Goal: Task Accomplishment & Management: Manage account settings

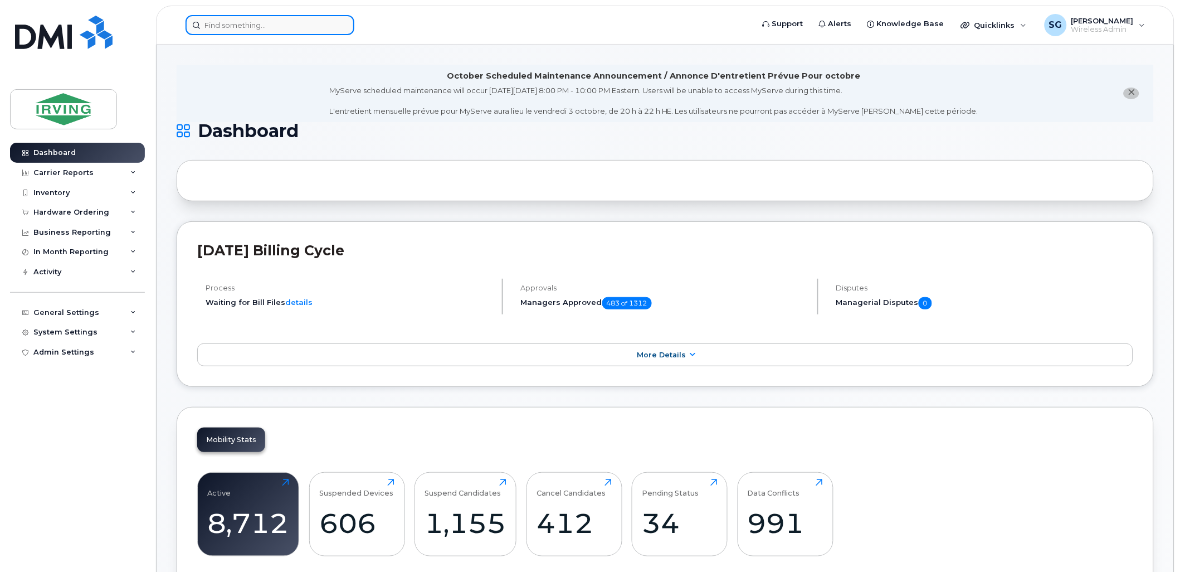
click at [223, 27] on input at bounding box center [270, 25] width 169 height 20
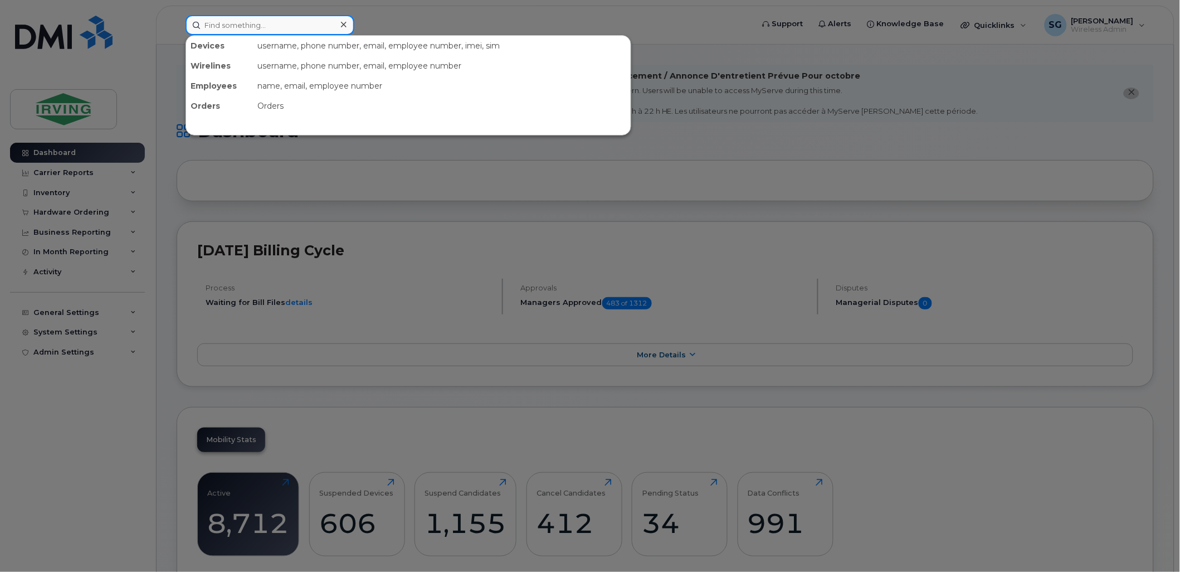
paste input "[PHONE_NUMBER]"
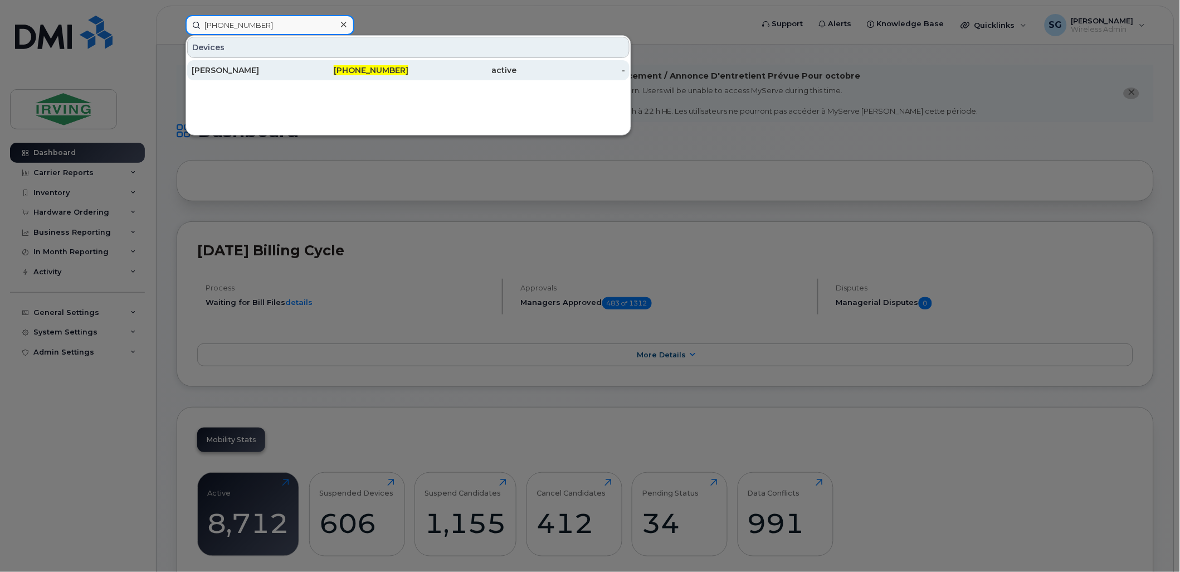
type input "[PHONE_NUMBER]"
click at [262, 71] on div "[PERSON_NAME]" at bounding box center [246, 70] width 109 height 11
click at [216, 71] on div "[PERSON_NAME]" at bounding box center [246, 70] width 109 height 11
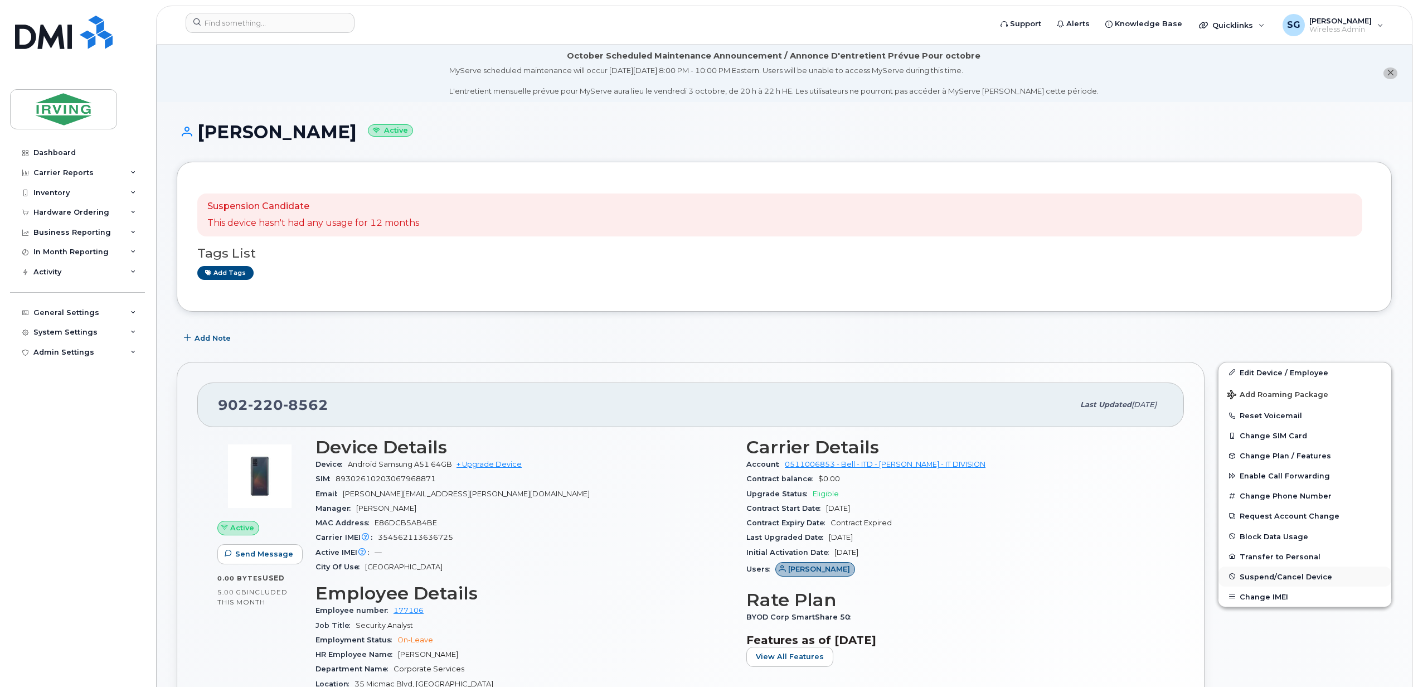
click at [1270, 576] on span "Suspend/Cancel Device" at bounding box center [1285, 576] width 93 height 8
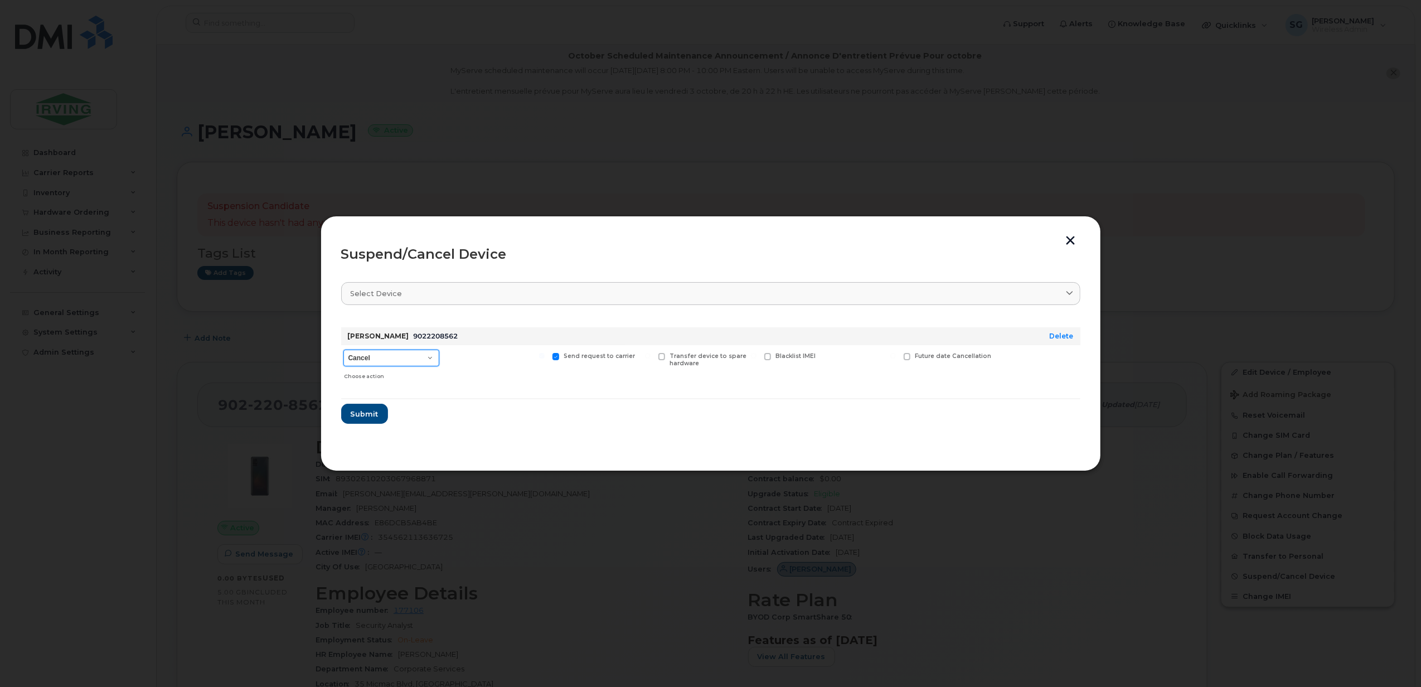
click at [431, 357] on select "Cancel Suspend - Extend Suspension Suspend - Reduced Rate Suspend - Full Rate S…" at bounding box center [391, 357] width 96 height 17
select select "[object Object]"
click at [343, 349] on select "Cancel Suspend - Extend Suspension Suspend - Reduced Rate Suspend - Full Rate S…" at bounding box center [391, 357] width 96 height 17
click at [366, 417] on span "Submit" at bounding box center [364, 414] width 28 height 11
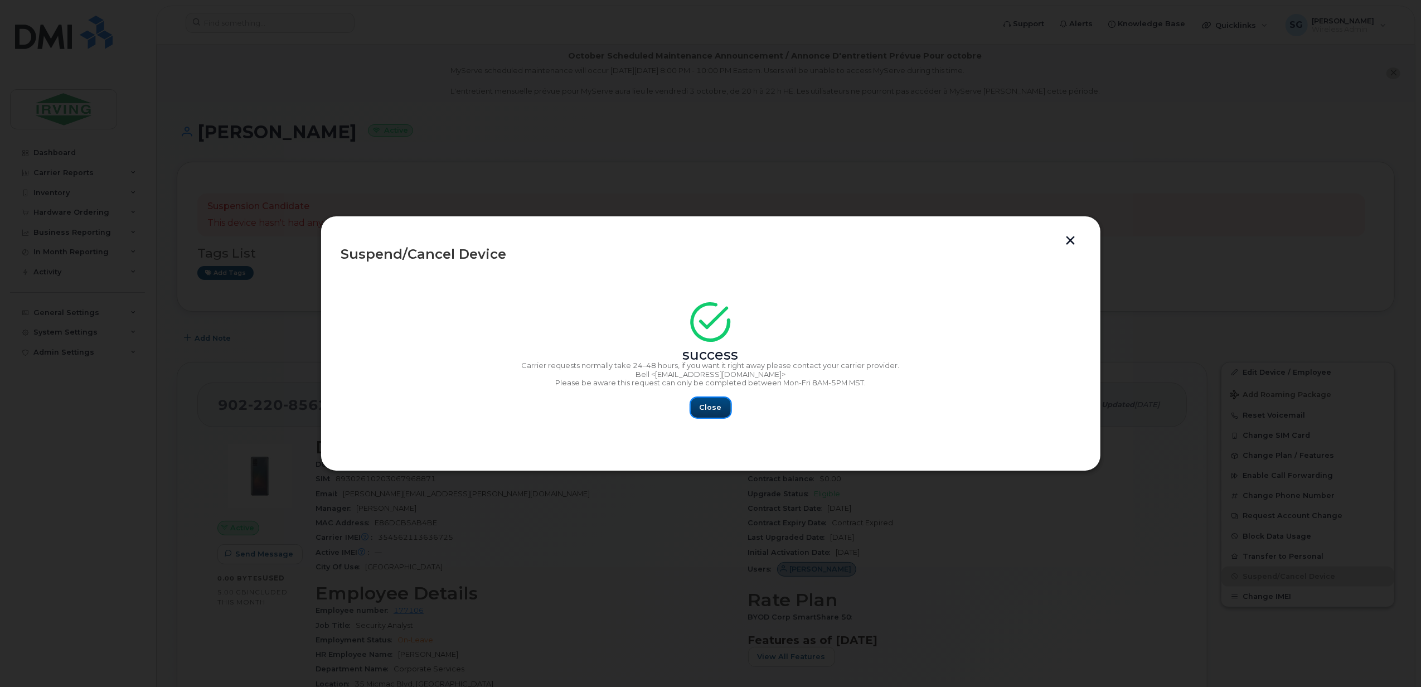
drag, startPoint x: 705, startPoint y: 413, endPoint x: 701, endPoint y: 422, distance: 9.7
click at [706, 414] on button "Close" at bounding box center [711, 407] width 40 height 20
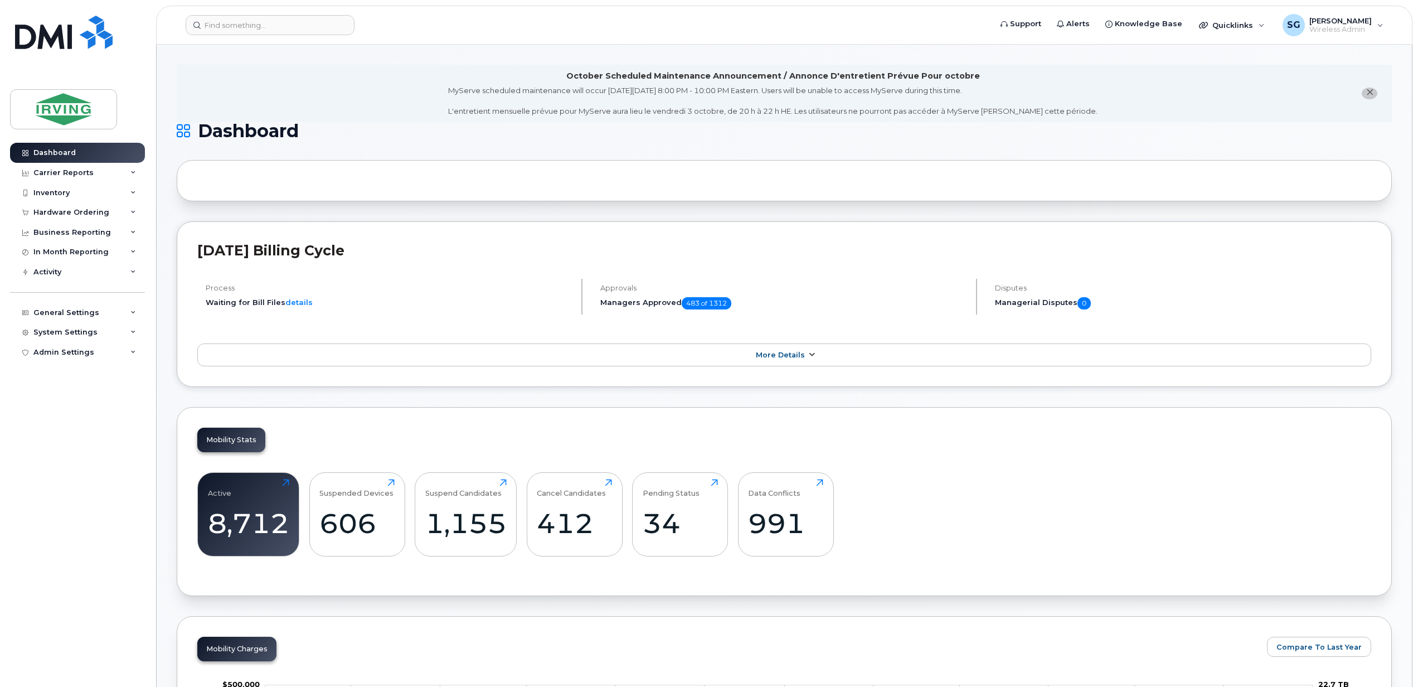
click at [743, 358] on link "More Details" at bounding box center [784, 354] width 1174 height 23
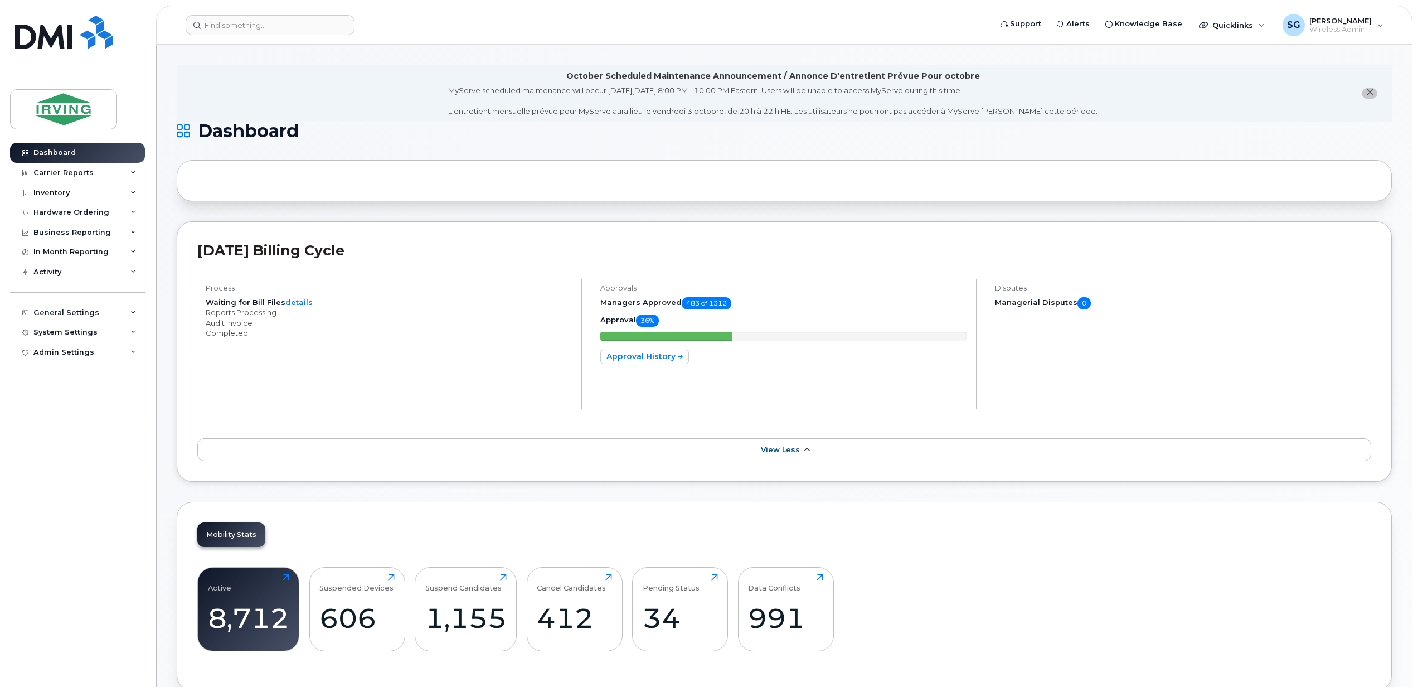
click at [774, 449] on span "View Less" at bounding box center [780, 449] width 39 height 8
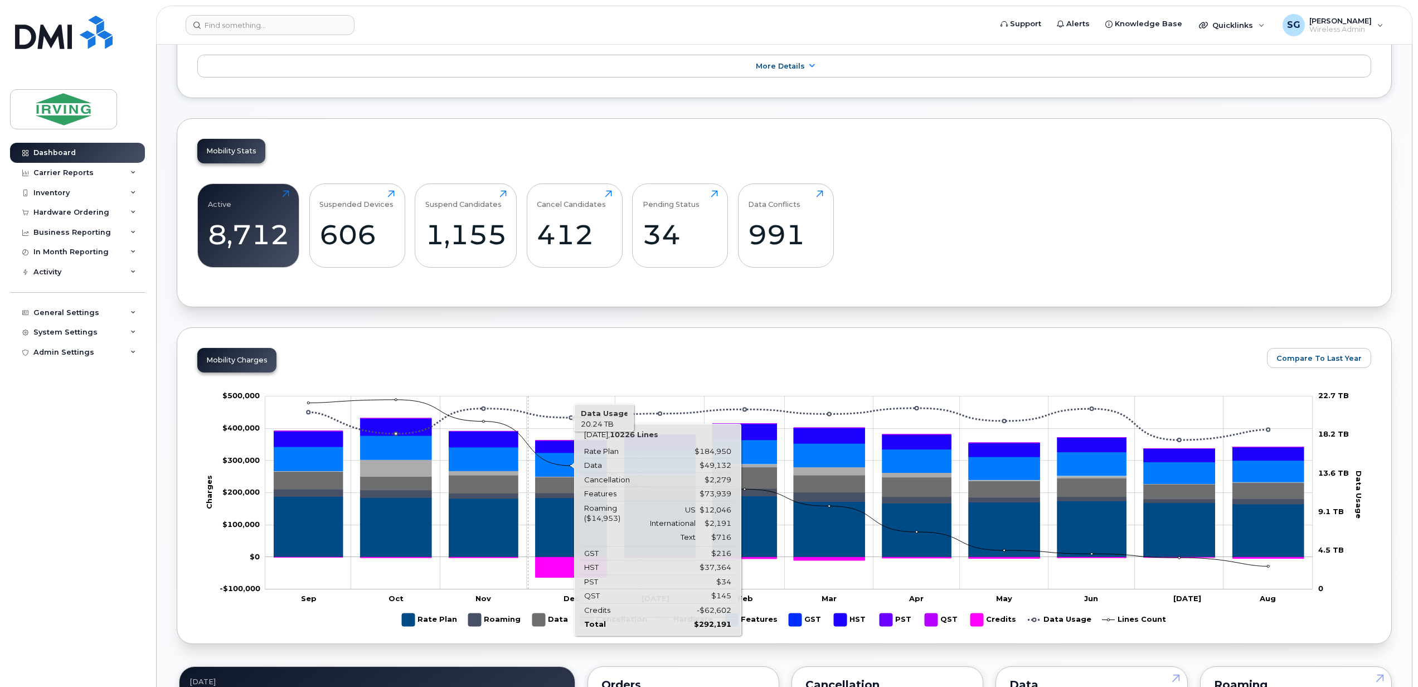
scroll to position [297, 0]
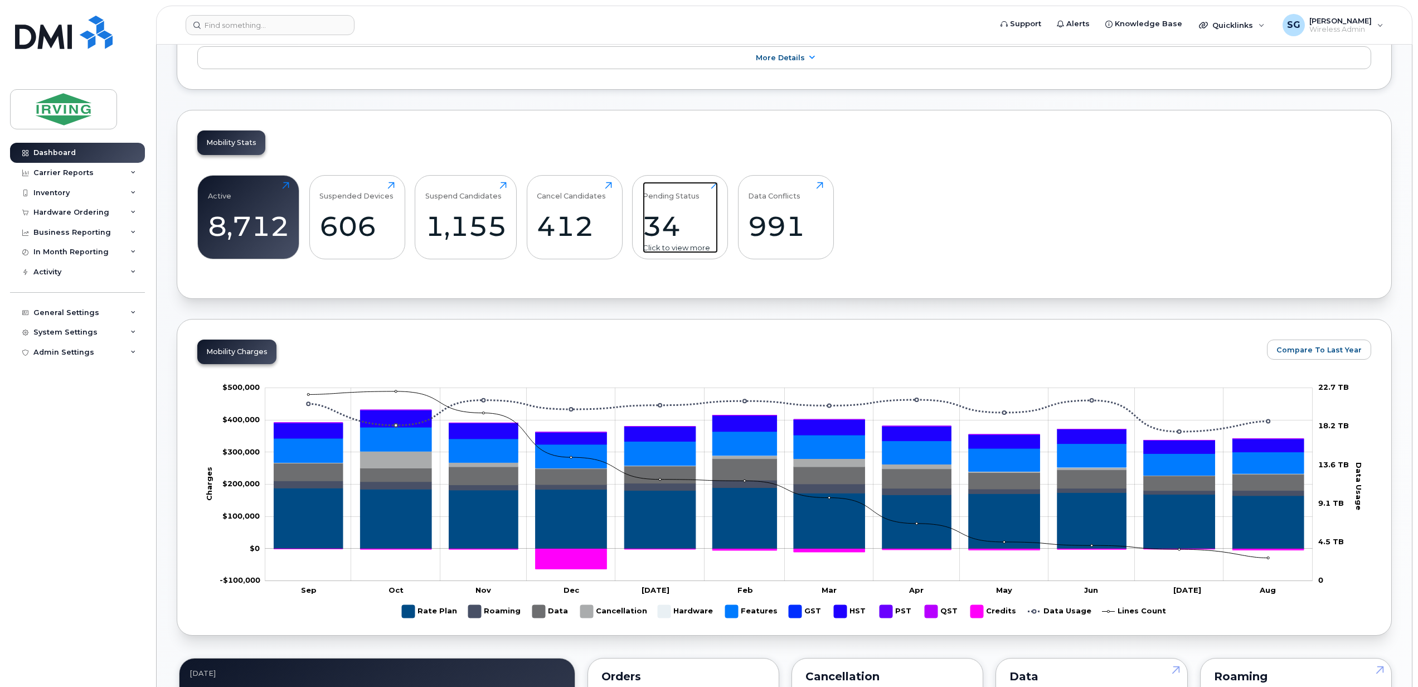
drag, startPoint x: 723, startPoint y: 185, endPoint x: 713, endPoint y: 188, distance: 10.0
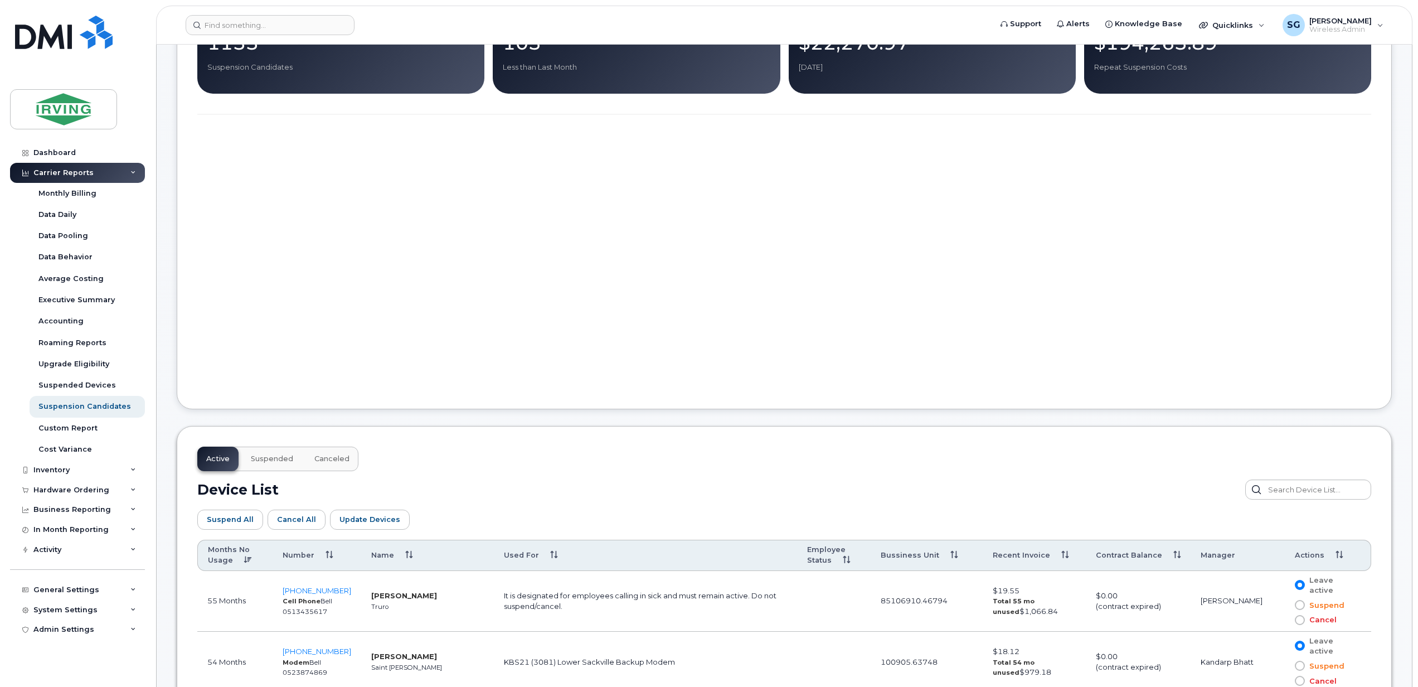
scroll to position [223, 0]
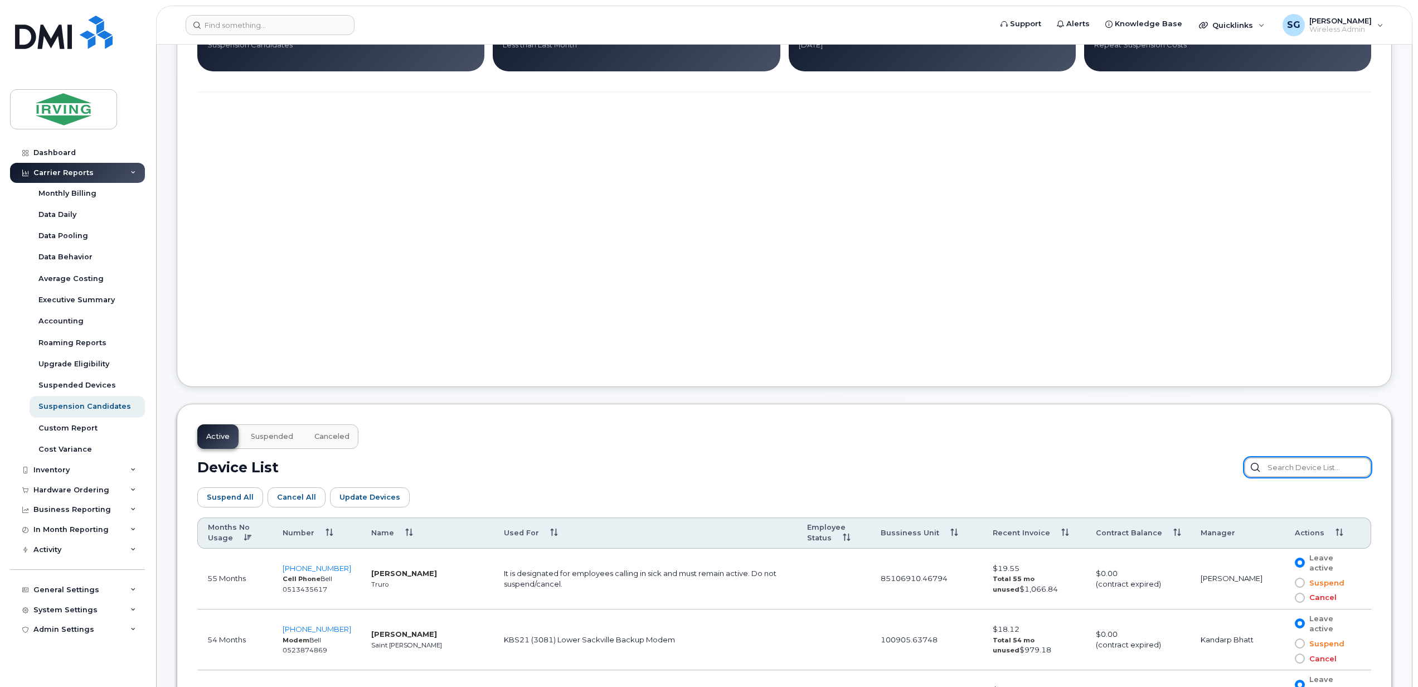
click at [1290, 465] on input "text" at bounding box center [1307, 467] width 127 height 20
paste input "902-220-8562"
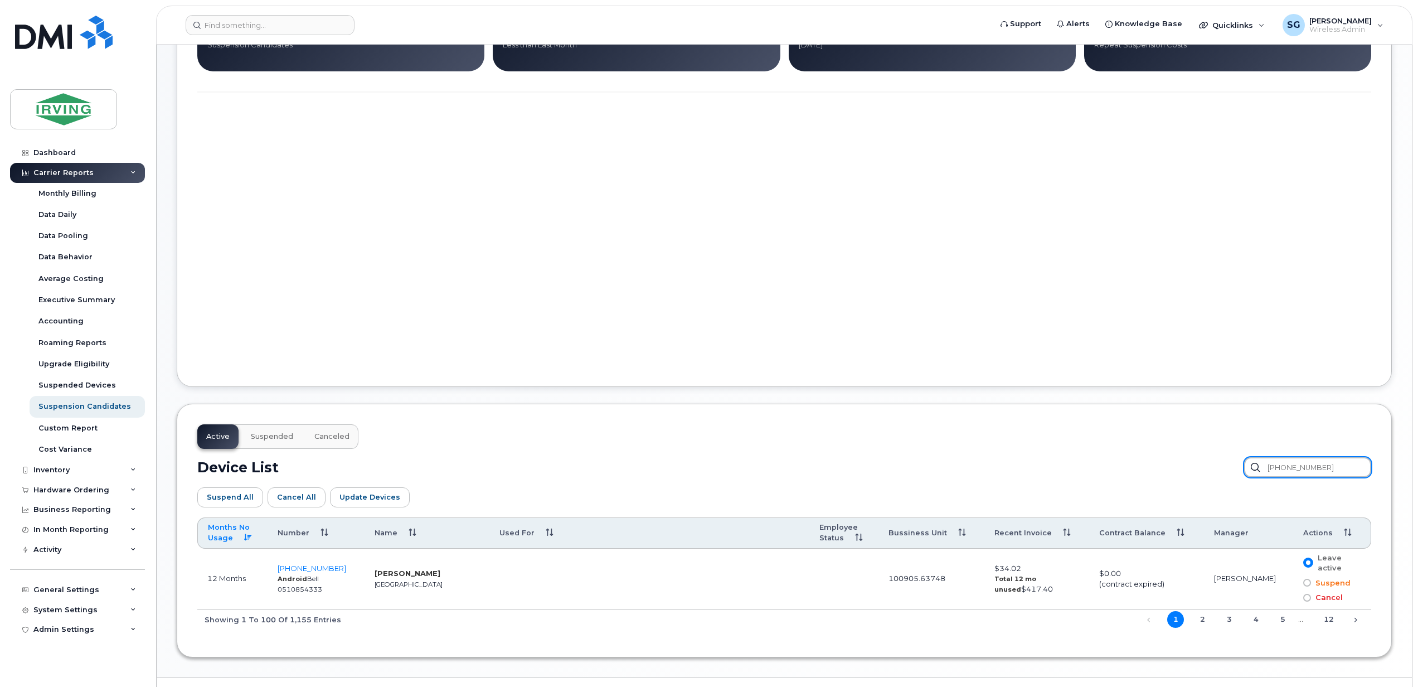
click at [1316, 469] on input "902-220-8562" at bounding box center [1307, 467] width 127 height 20
click at [1300, 473] on input "902-2208562" at bounding box center [1307, 467] width 127 height 20
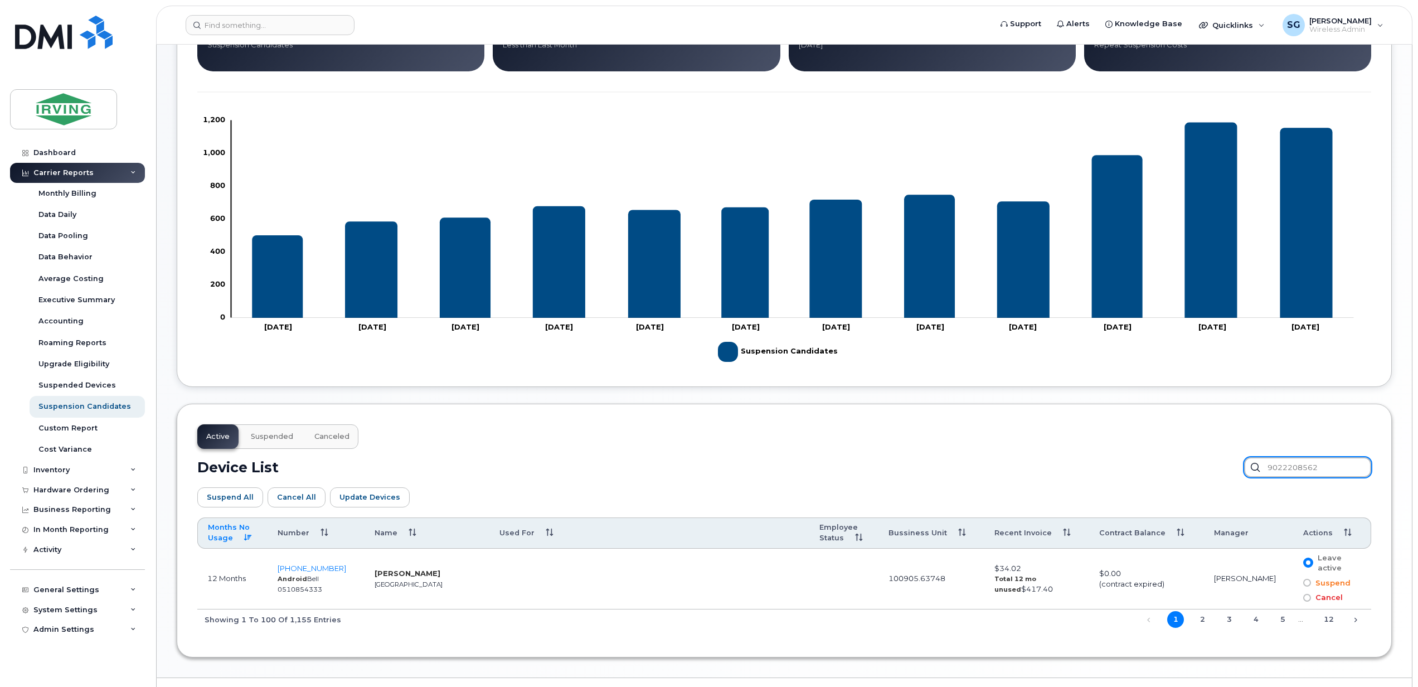
type input "9022208562"
click at [1305, 585] on span at bounding box center [1307, 583] width 8 height 8
click at [1292, 582] on input "Suspend" at bounding box center [1292, 582] width 0 height 0
click at [926, 667] on div "Suspension Candidates Earlier Feb 2025 Jan 2025 Dec 2024 Nov 2024 Oct 2024 Sep …" at bounding box center [784, 249] width 1255 height 855
click at [1383, 565] on div "Active Suspended Canceled Device List 9022208562 Suspend All Cancel All Update …" at bounding box center [784, 531] width 1215 height 254
